Goal: Communication & Community: Share content

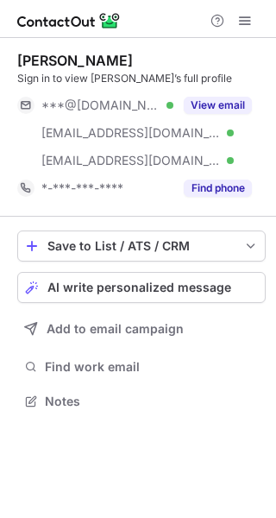
scroll to position [390, 276]
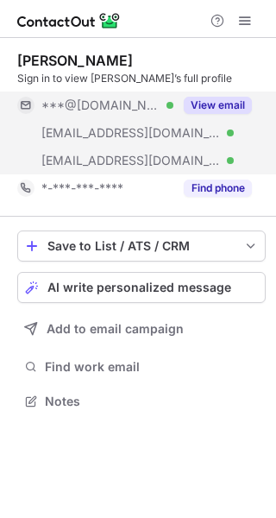
click at [223, 104] on button "View email" at bounding box center [218, 105] width 68 height 17
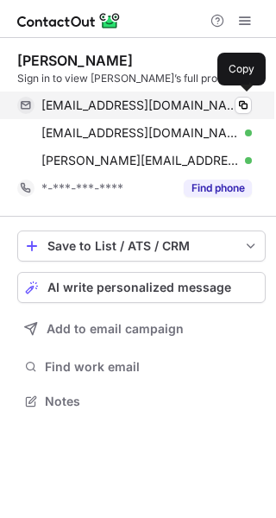
click at [221, 104] on div "[EMAIL_ADDRESS][DOMAIN_NAME] Verified" at bounding box center [146, 106] width 211 height 16
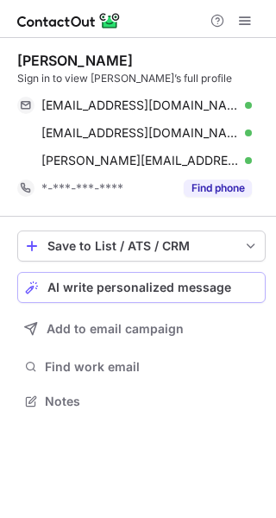
click at [210, 295] on span "AI write personalized message" at bounding box center [140, 288] width 184 height 14
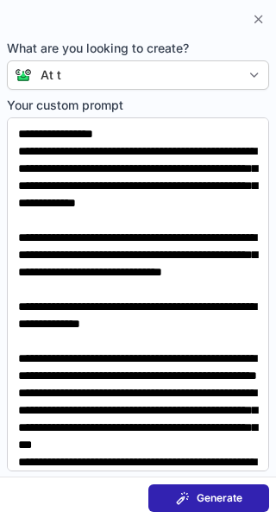
click at [232, 486] on button "Generate" at bounding box center [209, 499] width 121 height 28
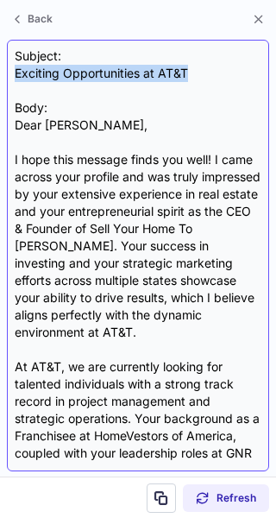
drag, startPoint x: 16, startPoint y: 67, endPoint x: 221, endPoint y: 77, distance: 205.0
click at [221, 77] on div "Subject: Exciting Opportunities at AT&T Body: Dear [PERSON_NAME], I hope this m…" at bounding box center [138, 256] width 247 height 416
copy div "Exciting Opportunities at AT&T"
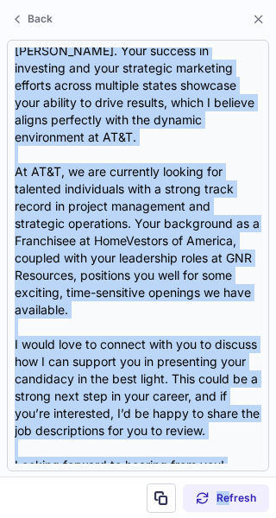
scroll to position [309, 0]
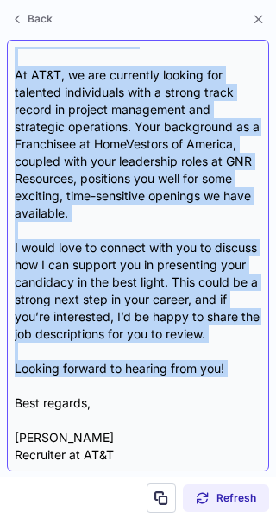
drag, startPoint x: 17, startPoint y: 123, endPoint x: 259, endPoint y: 379, distance: 352.6
click at [259, 379] on div "Subject: Exciting Opportunities at AT&T Body: Dear [PERSON_NAME], I hope this m…" at bounding box center [138, 256] width 247 height 416
copy div "Lore Ipsu, D sita cons adipisc elits doe temp! I utla etdolo magn aliquae adm v…"
